Goal: Check status: Check status

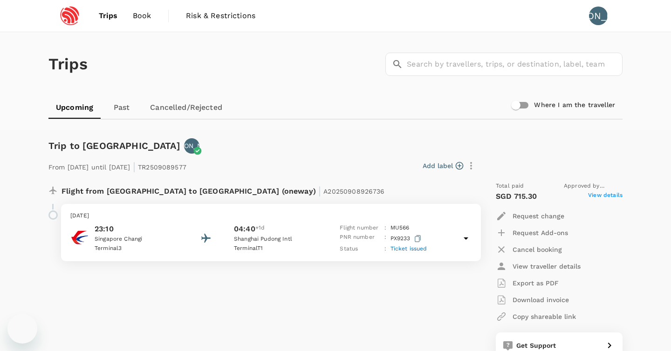
scroll to position [577, 0]
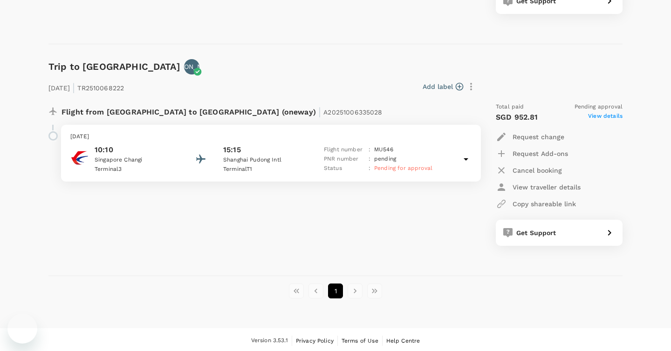
click at [251, 47] on div "Trip to Shanghai JA 23 Nov 2025 | TR2510068222 Add label Flight from Singapore …" at bounding box center [332, 160] width 582 height 232
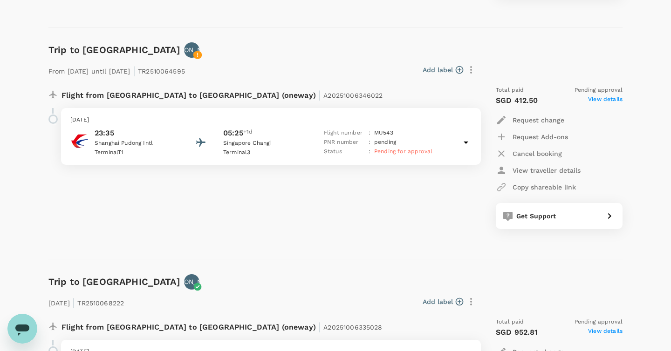
scroll to position [310, 0]
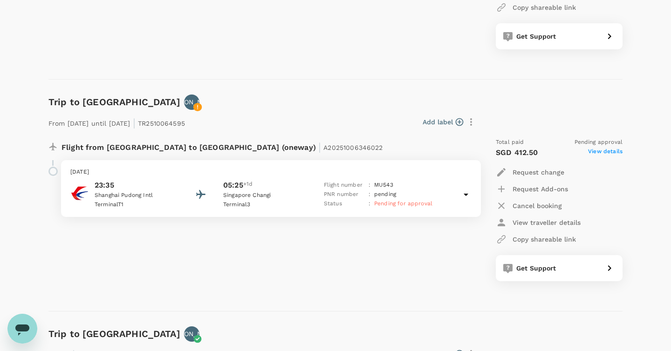
click at [466, 194] on icon at bounding box center [466, 195] width 5 height 2
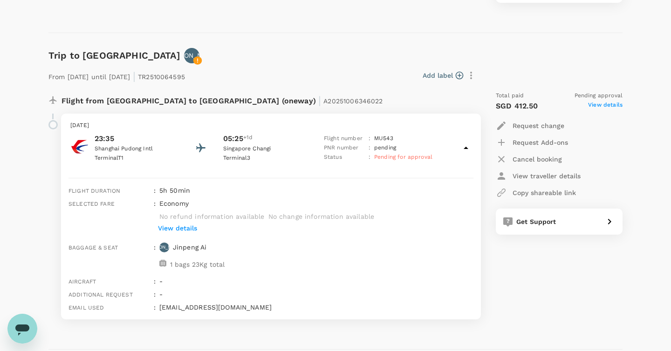
scroll to position [357, 0]
click at [19, 207] on div "Trips ​ ​ Upcoming Past Cancelled/Rejected Where I am the traveller Trip to [GE…" at bounding box center [335, 154] width 671 height 958
click at [464, 143] on icon at bounding box center [466, 147] width 11 height 11
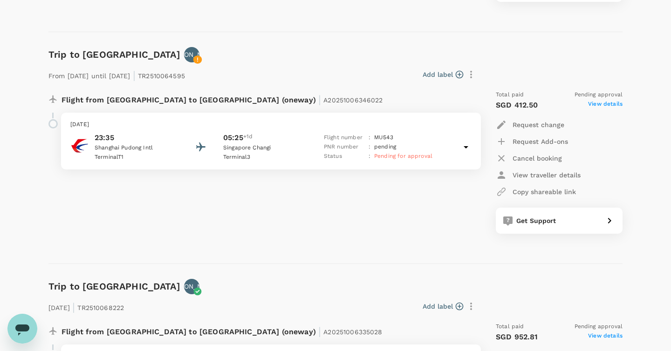
click at [363, 70] on div "Add label" at bounding box center [334, 75] width 290 height 16
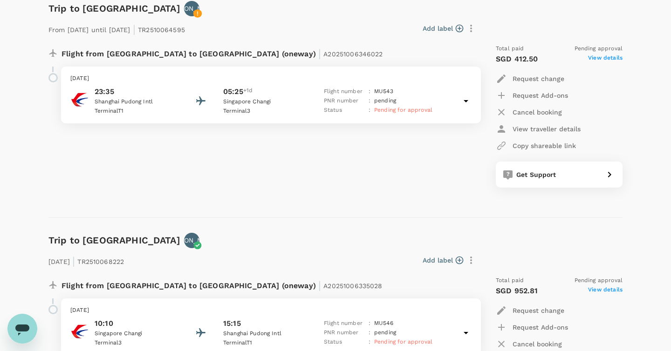
scroll to position [356, 0]
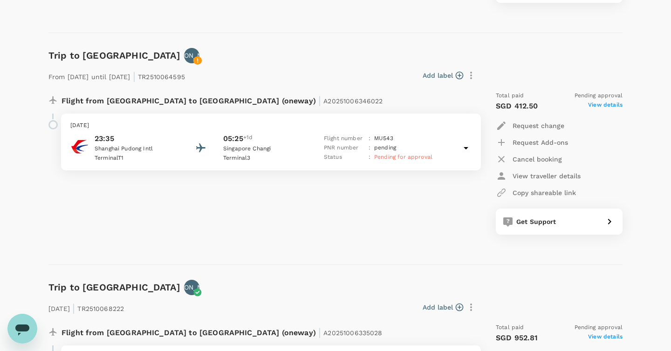
click at [465, 147] on icon at bounding box center [466, 148] width 5 height 2
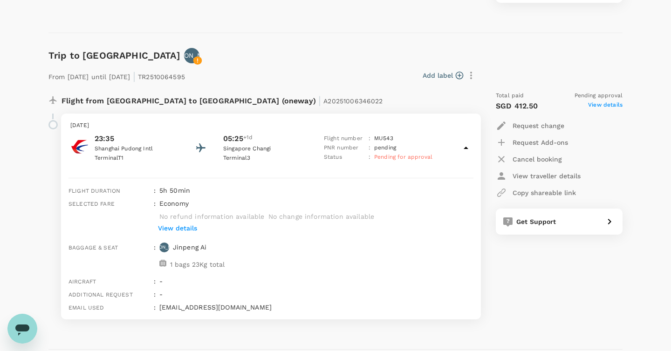
click at [335, 84] on div "Flight from [GEOGRAPHIC_DATA] to [GEOGRAPHIC_DATA] (oneway) | A20251006346022" at bounding box center [259, 99] width 436 height 30
click at [468, 148] on icon at bounding box center [466, 148] width 11 height 11
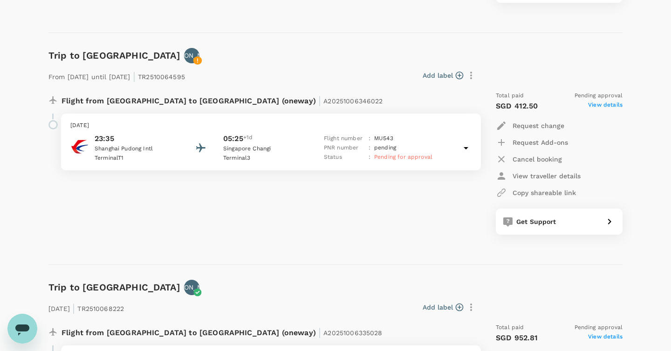
click at [356, 65] on div "Add label" at bounding box center [332, 74] width 294 height 20
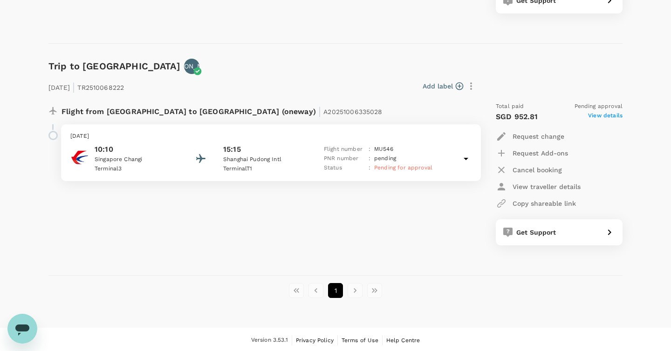
scroll to position [577, 0]
click at [342, 69] on div "[DATE] | TR2510068222 Add label Flight from [GEOGRAPHIC_DATA] to [GEOGRAPHIC_DA…" at bounding box center [328, 160] width 589 height 201
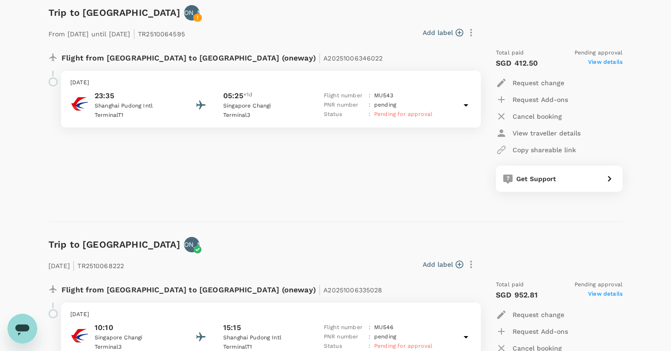
scroll to position [398, 0]
click at [325, 55] on div "Flight from [GEOGRAPHIC_DATA] to [GEOGRAPHIC_DATA] (oneway) | A20251006346022" at bounding box center [241, 57] width 358 height 17
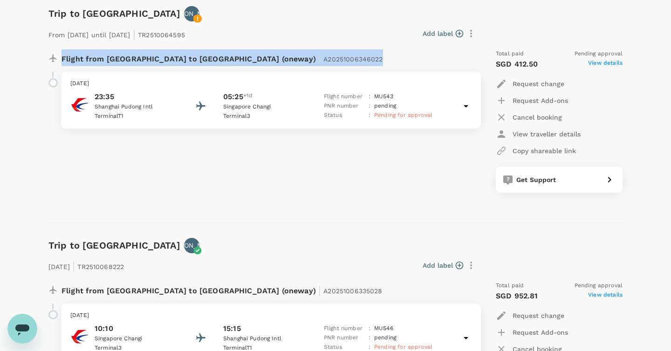
click at [325, 55] on div "Flight from [GEOGRAPHIC_DATA] to [GEOGRAPHIC_DATA] (oneway) | A20251006346022" at bounding box center [241, 57] width 358 height 17
click at [320, 45] on div "Flight from [GEOGRAPHIC_DATA] to [GEOGRAPHIC_DATA] (oneway) | A20251006346022" at bounding box center [259, 57] width 436 height 30
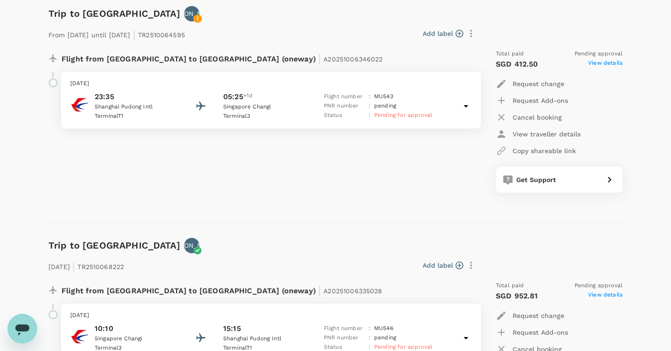
click at [352, 198] on div "Flight from [GEOGRAPHIC_DATA] to [GEOGRAPHIC_DATA] (oneway) | A20251006346022 […" at bounding box center [259, 121] width 436 height 158
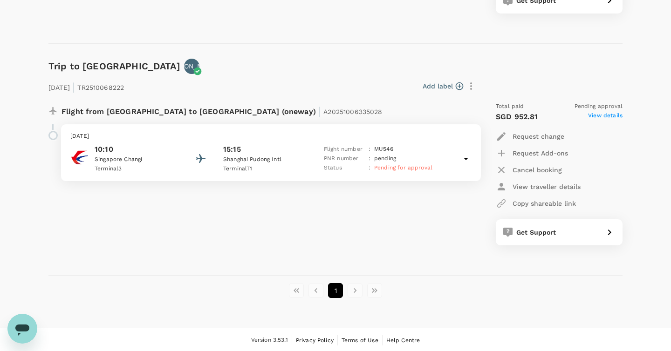
scroll to position [577, 0]
